Goal: Contribute content: Add original content to the website for others to see

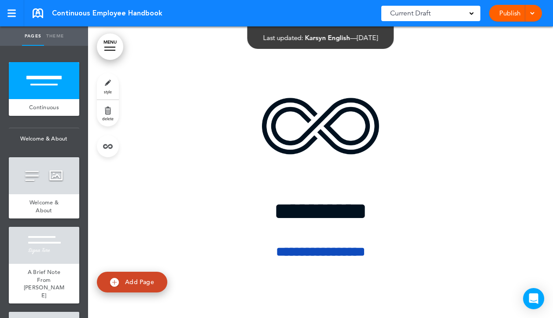
click at [530, 16] on div at bounding box center [530, 13] width 9 height 17
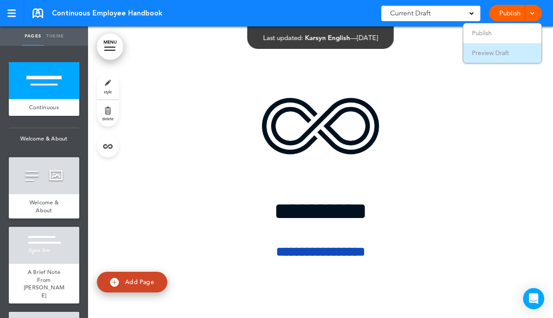
click at [493, 52] on span "Preview Draft" at bounding box center [490, 53] width 37 height 8
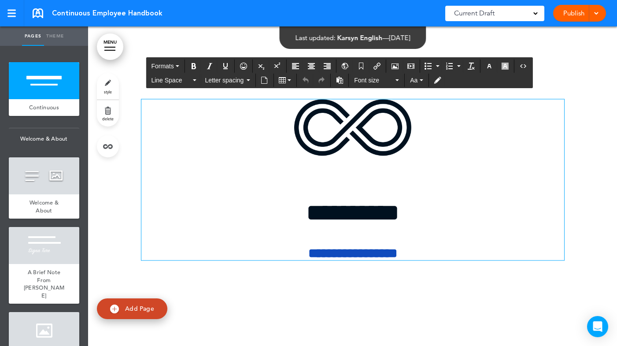
click at [370, 148] on img at bounding box center [352, 127] width 117 height 56
click at [399, 66] on button "Airmason image" at bounding box center [395, 66] width 14 height 12
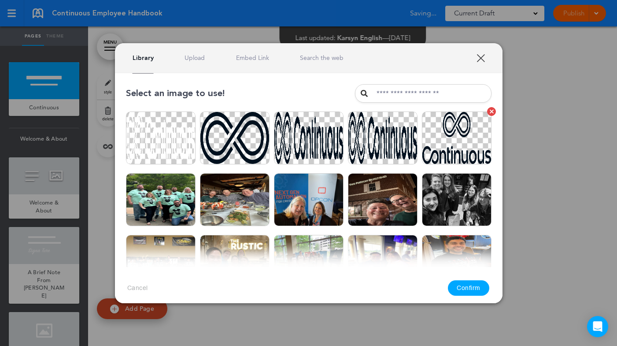
click at [441, 139] on img at bounding box center [457, 137] width 70 height 53
click at [471, 287] on button "Confirm" at bounding box center [468, 287] width 41 height 15
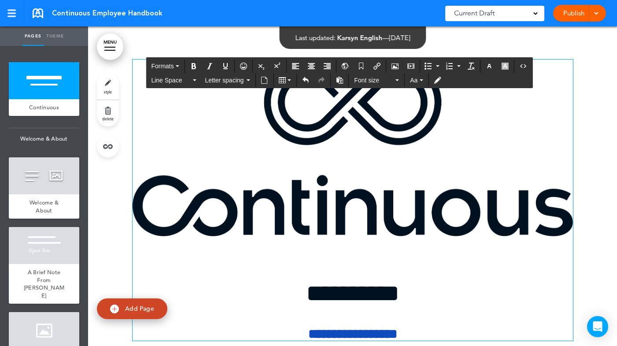
click at [423, 180] on img at bounding box center [353, 147] width 440 height 177
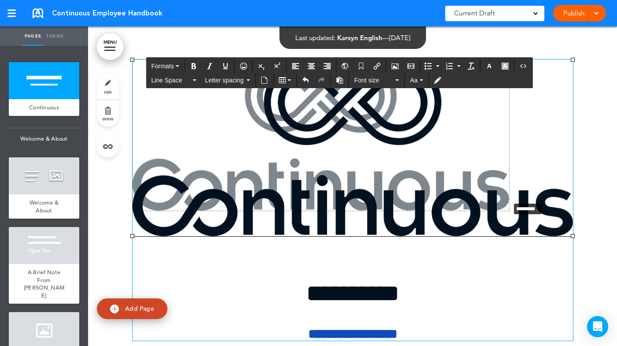
drag, startPoint x: 573, startPoint y: 235, endPoint x: 508, endPoint y: 199, distance: 73.9
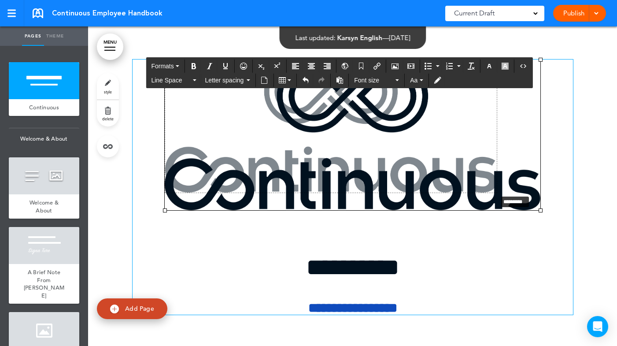
drag, startPoint x: 540, startPoint y: 211, endPoint x: 496, endPoint y: 195, distance: 46.8
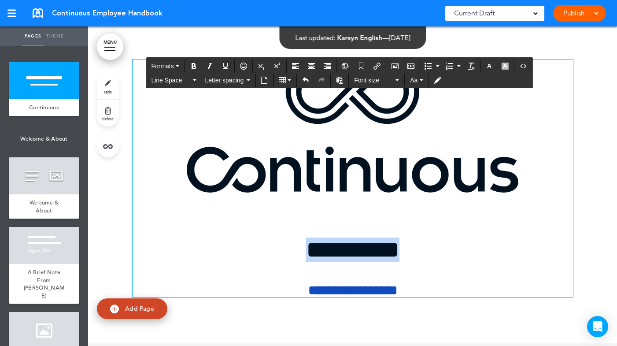
drag, startPoint x: 419, startPoint y: 255, endPoint x: 292, endPoint y: 247, distance: 127.5
click at [292, 247] on h1 "**********" at bounding box center [353, 237] width 440 height 48
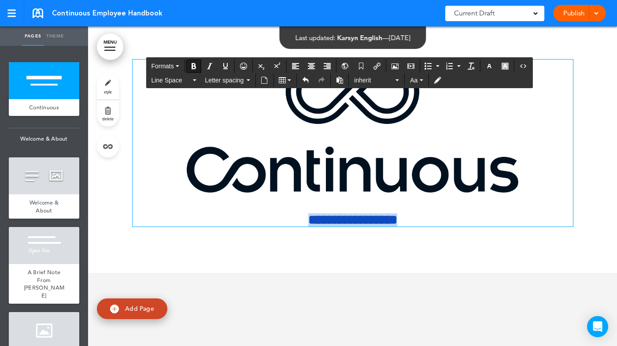
drag, startPoint x: 419, startPoint y: 218, endPoint x: 290, endPoint y: 216, distance: 129.0
click at [290, 216] on h6 "**********" at bounding box center [353, 219] width 440 height 13
click at [180, 68] on button "Formats" at bounding box center [164, 66] width 35 height 12
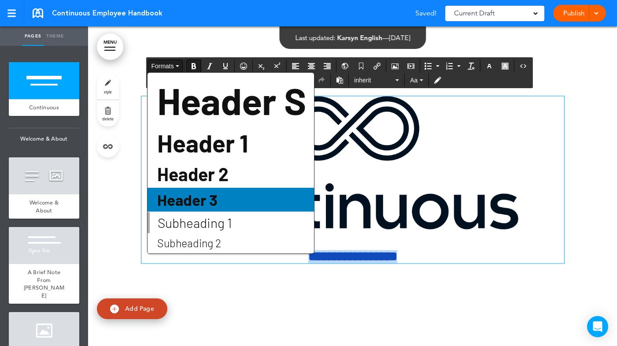
click at [222, 195] on div "Header 3" at bounding box center [230, 200] width 166 height 24
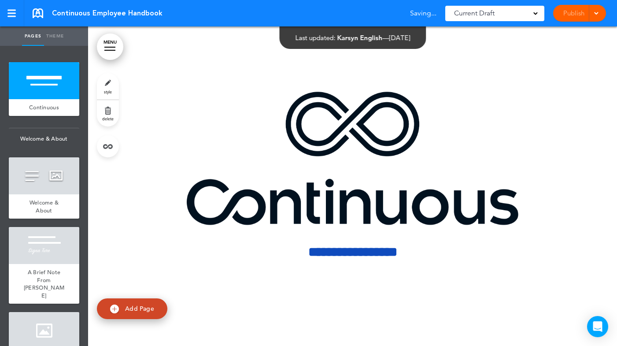
click at [552, 69] on div at bounding box center [352, 185] width 529 height 319
click at [552, 15] on div at bounding box center [594, 13] width 9 height 17
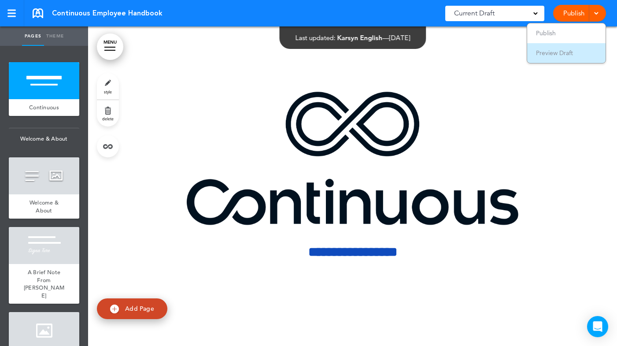
click at [552, 53] on span "Preview Draft" at bounding box center [554, 53] width 37 height 8
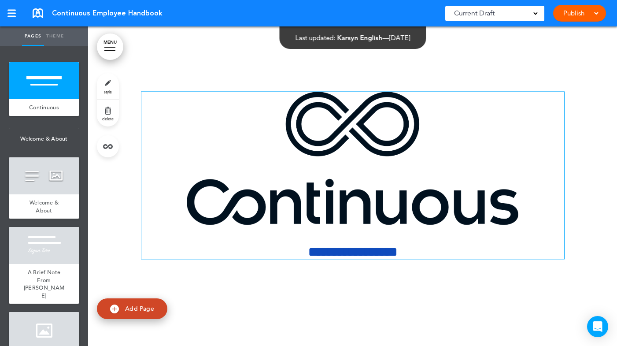
click at [448, 158] on img at bounding box center [352, 158] width 331 height 133
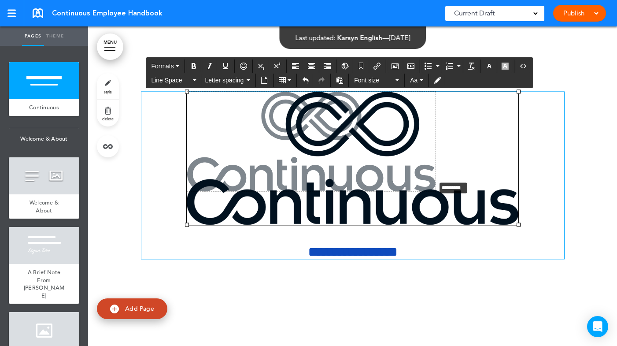
drag, startPoint x: 517, startPoint y: 226, endPoint x: 433, endPoint y: 181, distance: 94.7
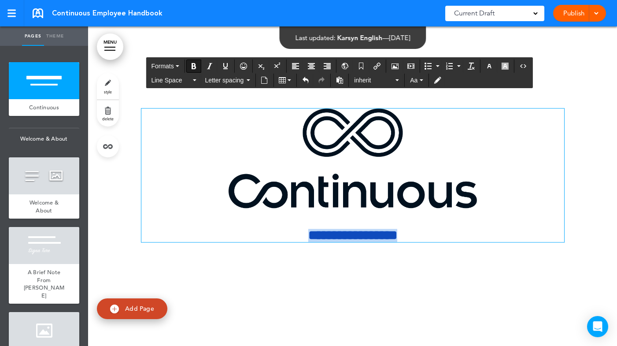
drag, startPoint x: 419, startPoint y: 236, endPoint x: 275, endPoint y: 227, distance: 144.7
click at [275, 227] on div "**********" at bounding box center [352, 174] width 423 height 133
click at [191, 81] on button "Line Space" at bounding box center [173, 80] width 52 height 12
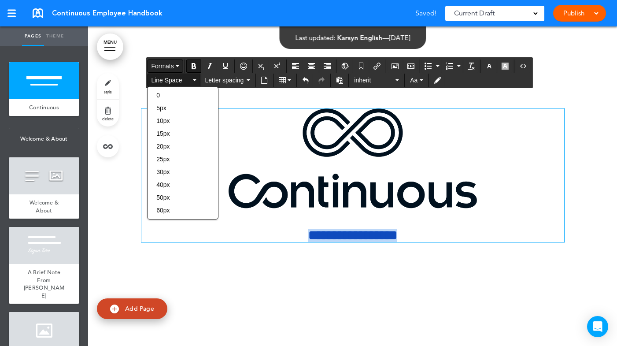
click at [180, 66] on button "Formats" at bounding box center [164, 66] width 35 height 12
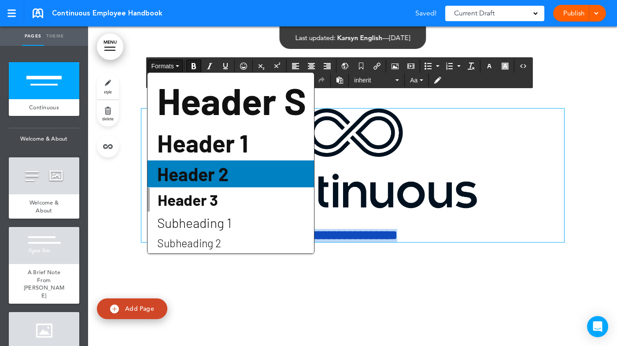
click at [217, 170] on span "Header 2" at bounding box center [192, 174] width 73 height 22
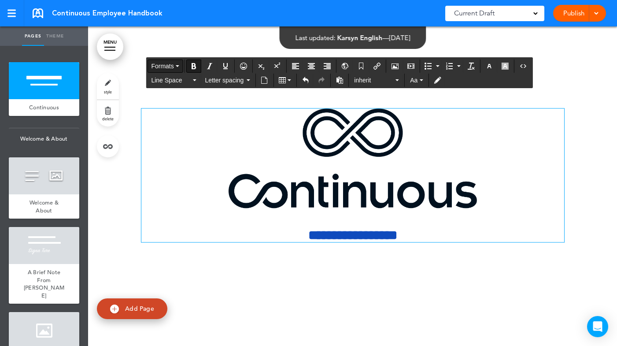
click at [177, 67] on button "Formats" at bounding box center [164, 66] width 35 height 12
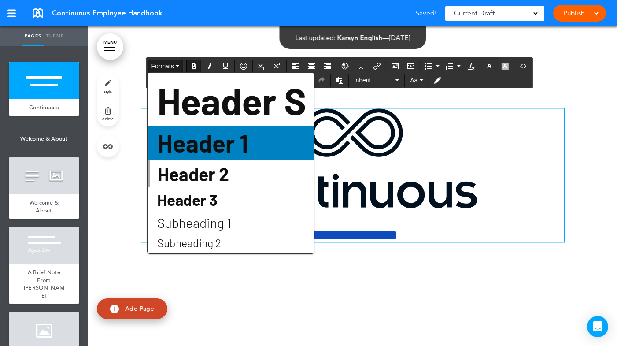
click at [191, 147] on span "Header 1" at bounding box center [202, 142] width 92 height 29
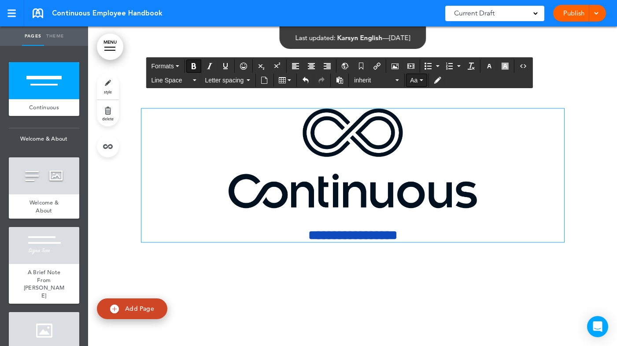
click at [414, 77] on span "Aa" at bounding box center [413, 80] width 7 height 7
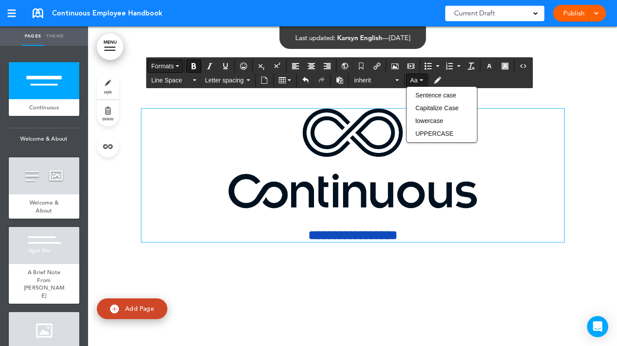
click at [175, 63] on button "Formats" at bounding box center [164, 66] width 35 height 12
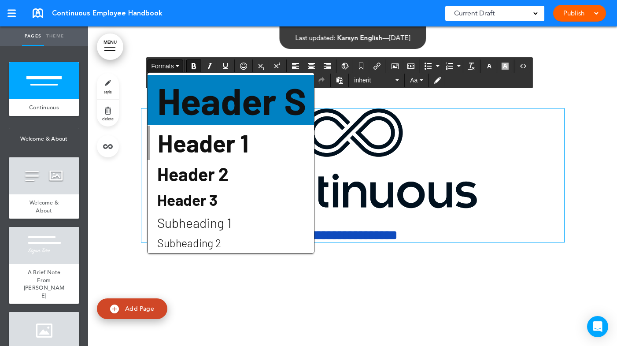
click at [209, 101] on span "Header S" at bounding box center [231, 99] width 151 height 45
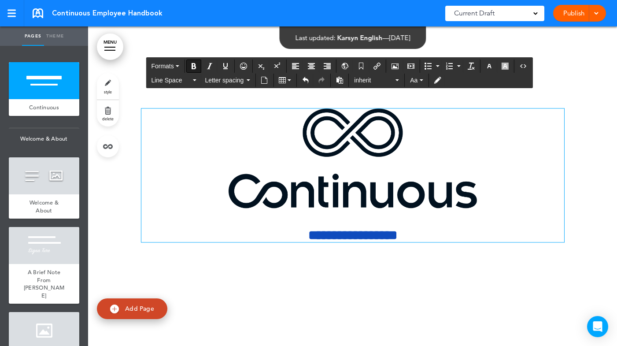
click at [427, 222] on div "**********" at bounding box center [352, 174] width 423 height 133
drag, startPoint x: 421, startPoint y: 229, endPoint x: 293, endPoint y: 228, distance: 128.1
click at [293, 228] on h1 "**********" at bounding box center [352, 234] width 423 height 13
click at [175, 67] on button "Formats" at bounding box center [164, 66] width 35 height 12
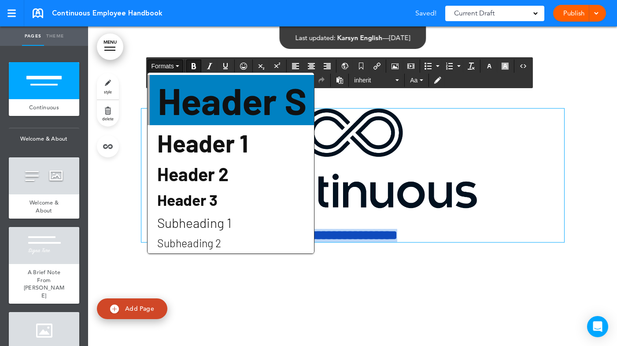
click at [179, 95] on span "Header S" at bounding box center [232, 99] width 151 height 45
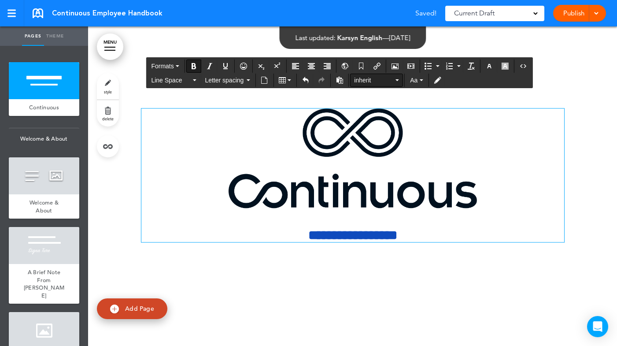
click at [380, 81] on span "inherit" at bounding box center [374, 80] width 40 height 9
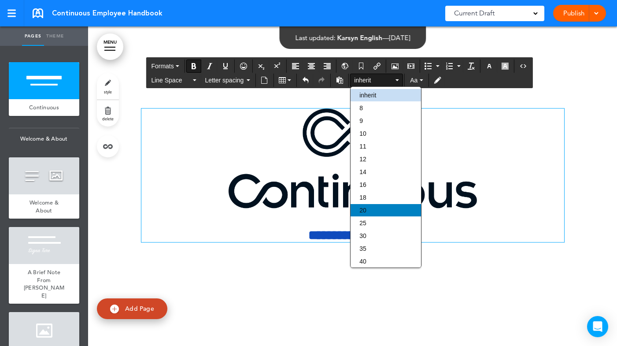
click at [370, 208] on div "20" at bounding box center [385, 210] width 70 height 12
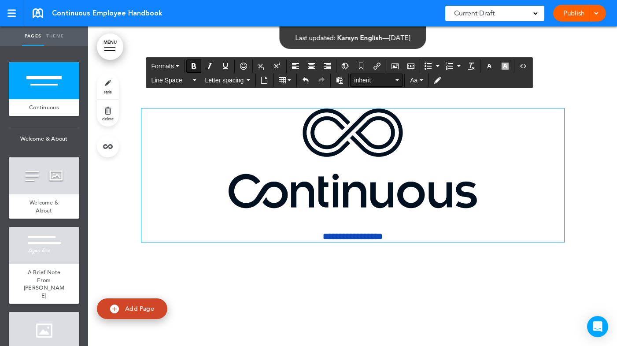
click at [397, 80] on icon "button" at bounding box center [397, 80] width 4 height 2
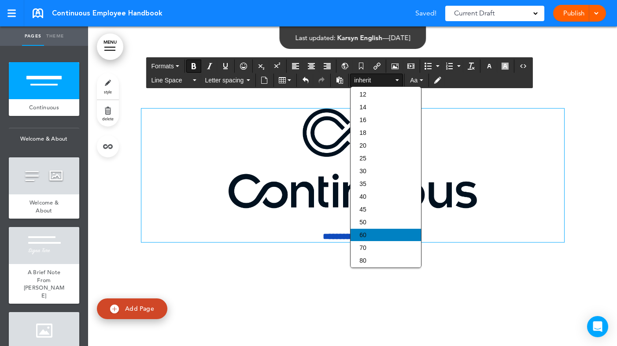
scroll to position [88, 0]
click at [394, 219] on div "60" at bounding box center [385, 220] width 70 height 12
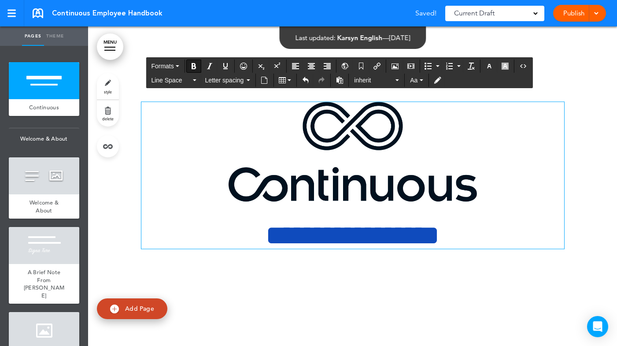
click at [414, 151] on img at bounding box center [352, 151] width 248 height 99
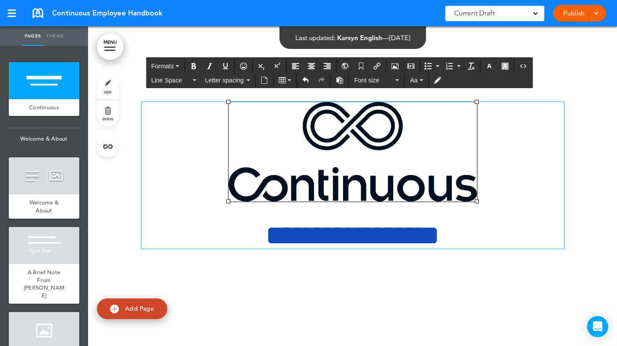
click at [528, 159] on p at bounding box center [352, 154] width 423 height 105
click at [552, 12] on span at bounding box center [596, 13] width 6 height 6
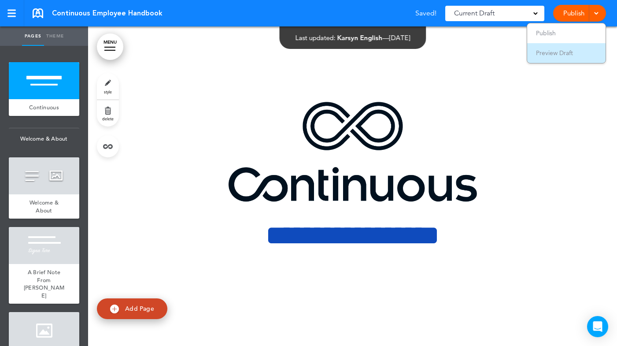
click at [552, 52] on li "Preview Draft" at bounding box center [566, 53] width 78 height 20
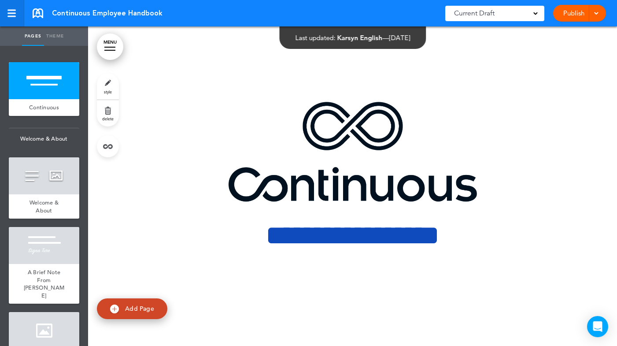
click at [14, 13] on div at bounding box center [11, 13] width 8 height 1
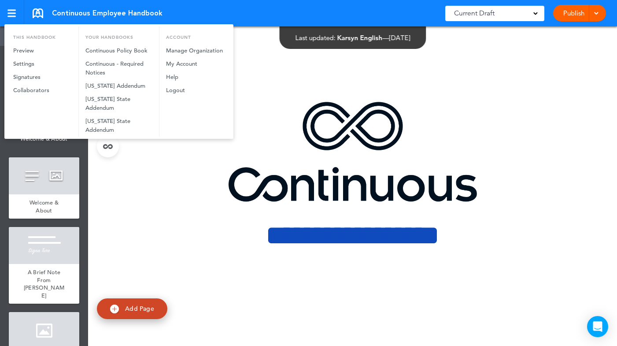
click at [42, 13] on div at bounding box center [308, 173] width 617 height 346
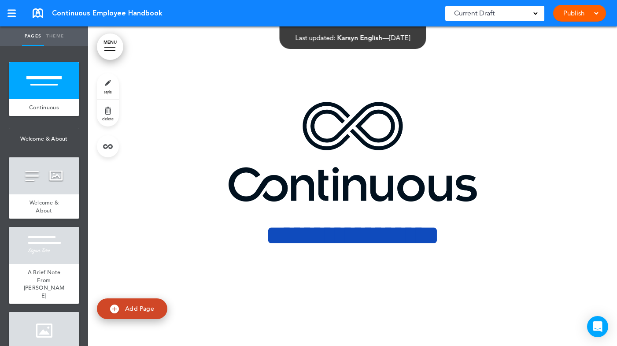
click at [37, 13] on link at bounding box center [38, 13] width 11 height 10
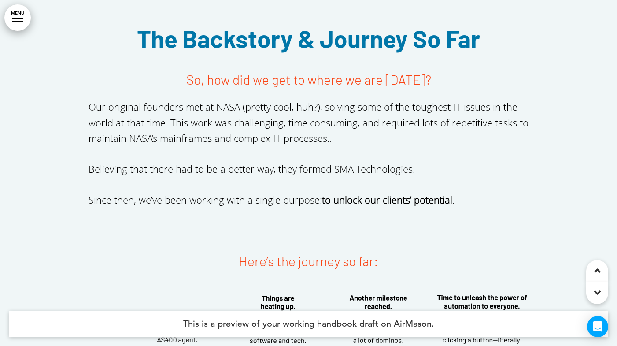
scroll to position [2775, 0]
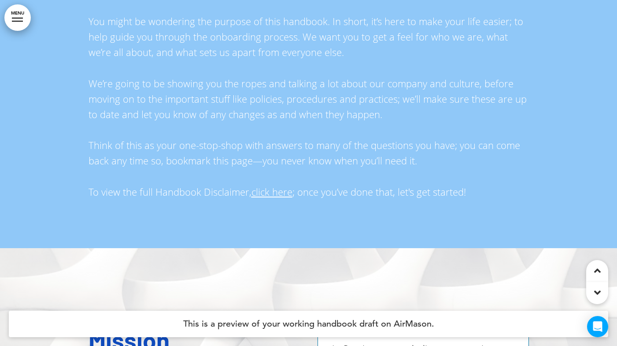
scroll to position [1877, 0]
